Goal: Information Seeking & Learning: Learn about a topic

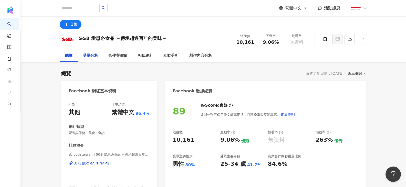
click at [92, 59] on div "受眾分析" at bounding box center [90, 56] width 15 height 6
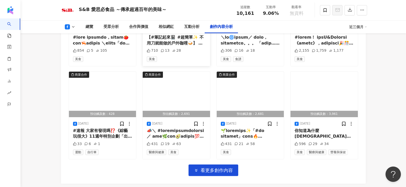
scroll to position [1564, 0]
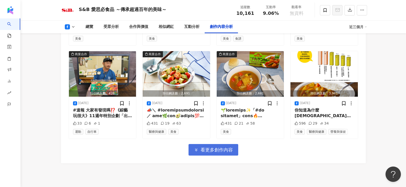
click at [199, 152] on button "看更多創作內容" at bounding box center [213, 150] width 50 height 12
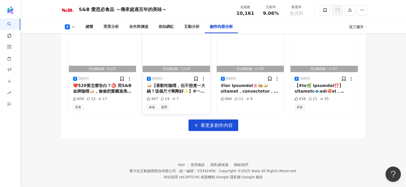
scroll to position [1871, 0]
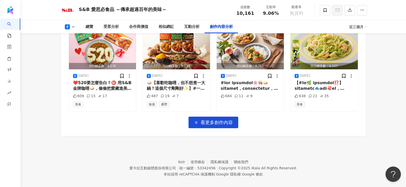
click at [211, 121] on button "看更多創作內容" at bounding box center [213, 123] width 50 height 12
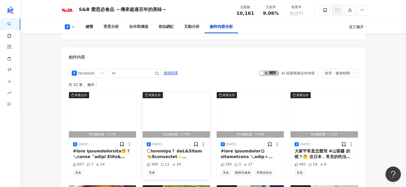
scroll to position [1334, 0]
